Goal: Task Accomplishment & Management: Use online tool/utility

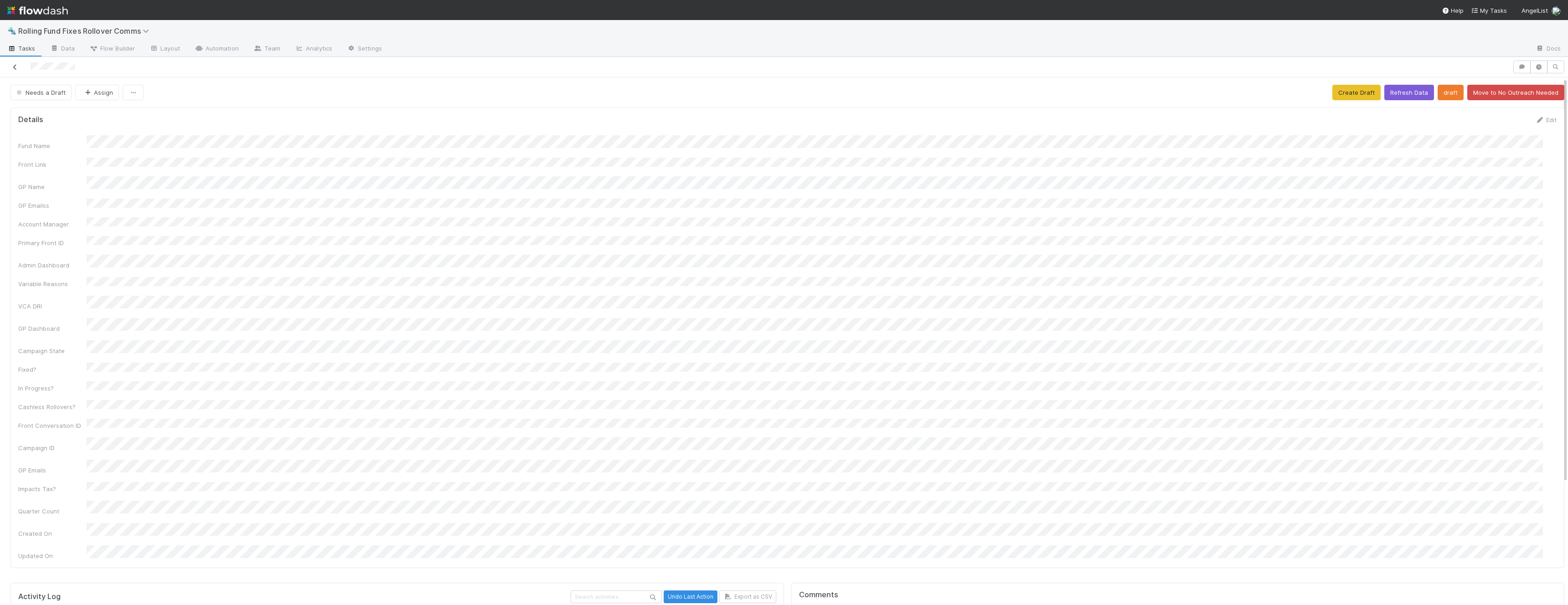
click at [14, 65] on icon at bounding box center [15, 68] width 9 height 6
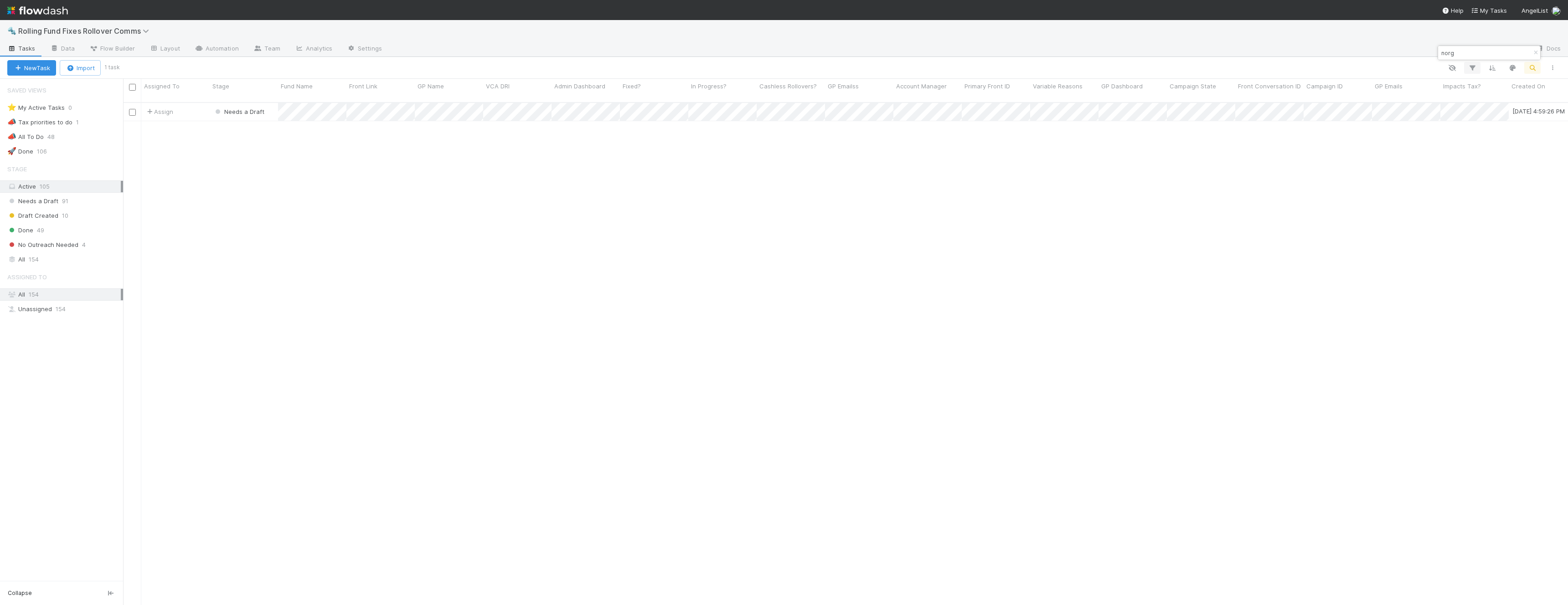
scroll to position [503, 1438]
click at [1472, 51] on input "norg" at bounding box center [1485, 53] width 91 height 11
type input "singh"
click at [191, 103] on div "Assign" at bounding box center [175, 111] width 68 height 18
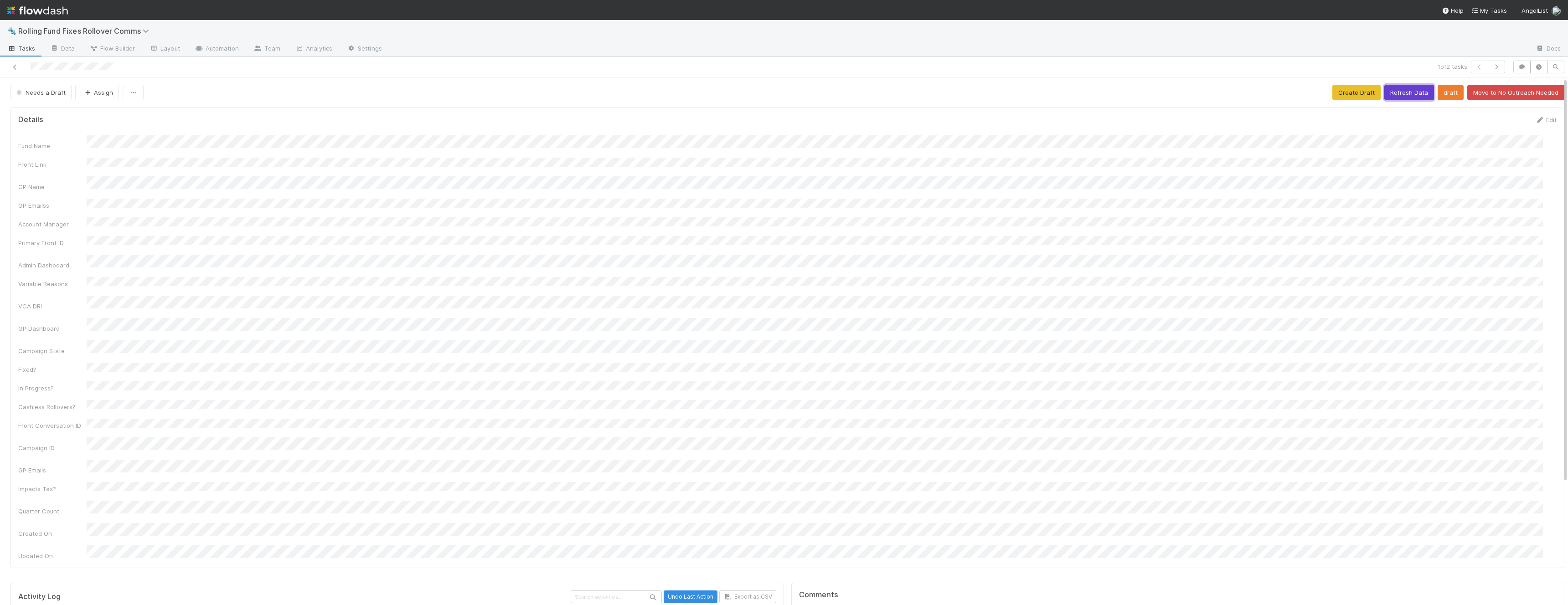
click at [1412, 94] on button "Refresh Data" at bounding box center [1409, 92] width 50 height 15
